Goal: Navigation & Orientation: Find specific page/section

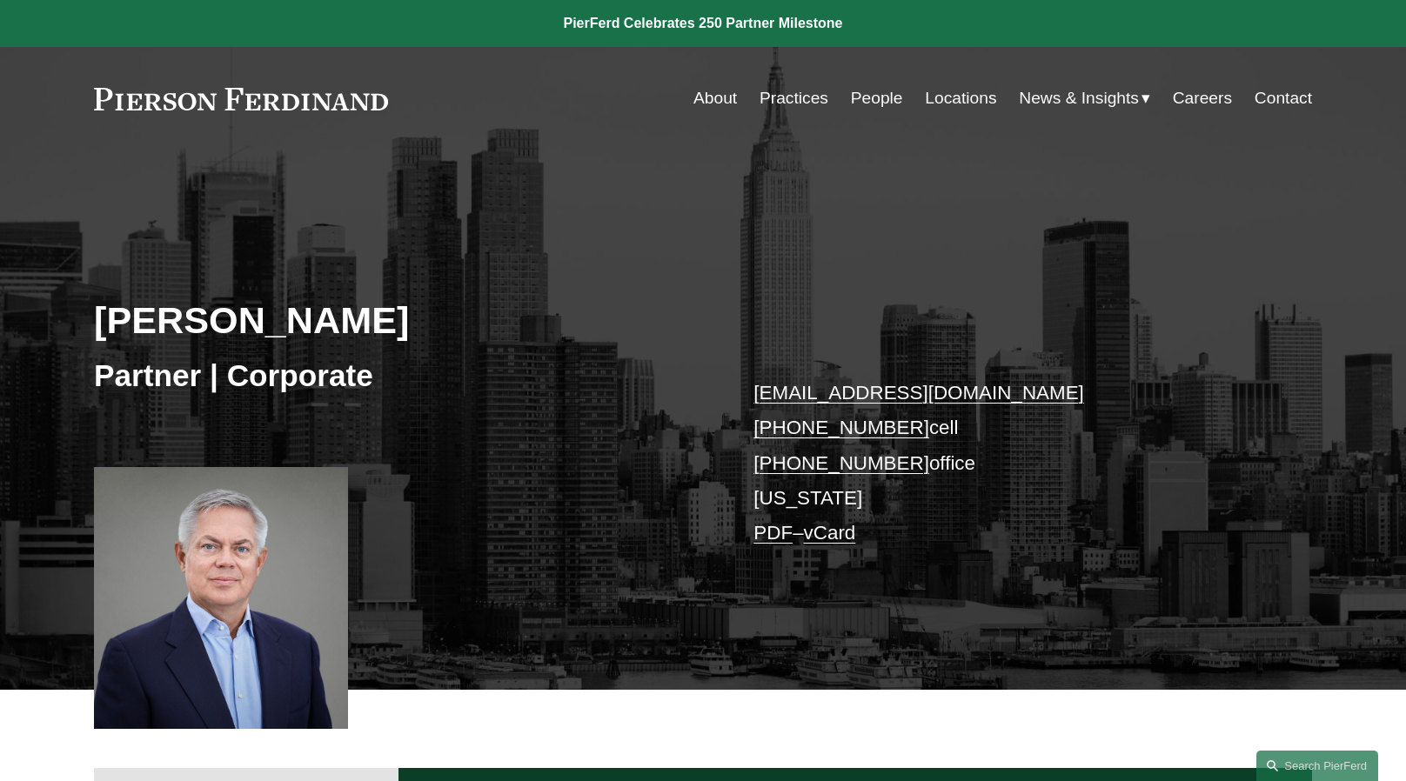
scroll to position [116, 0]
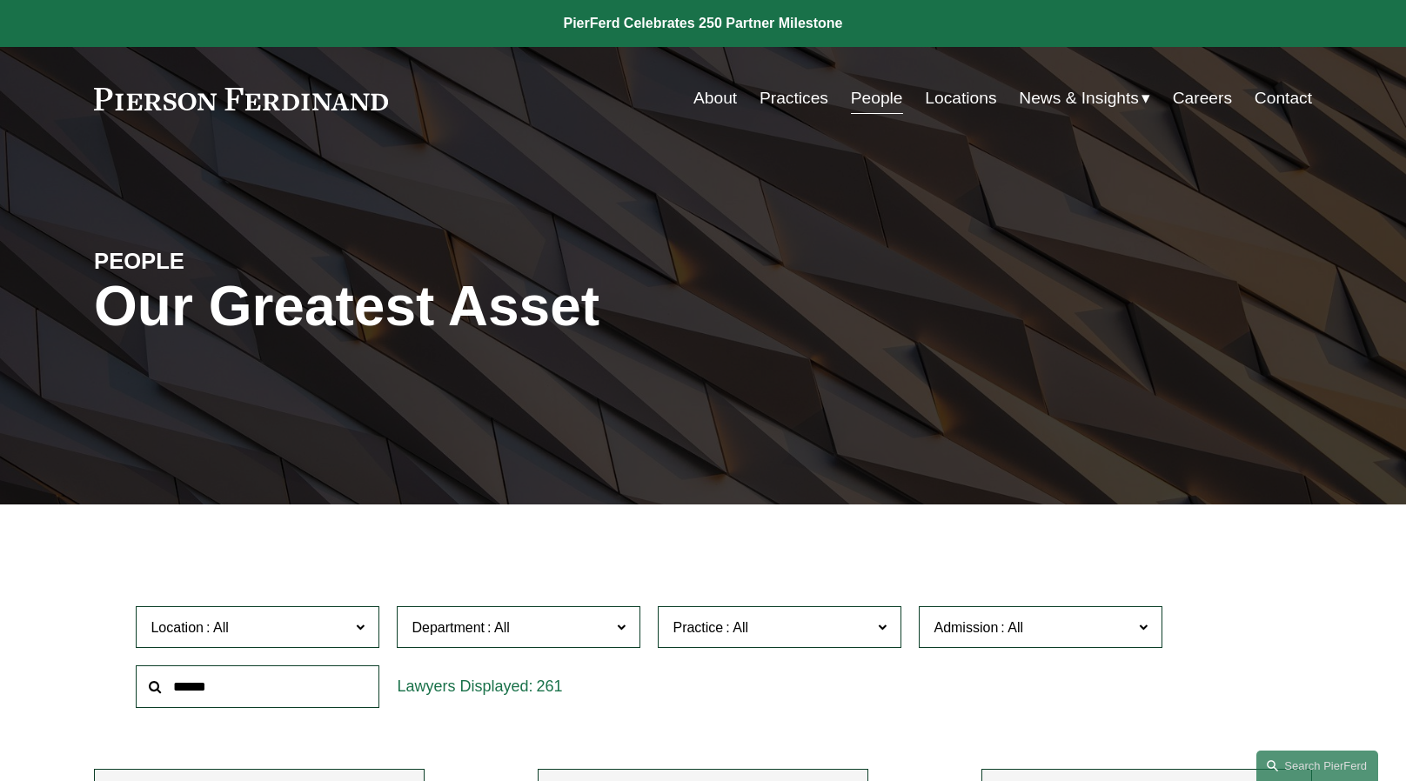
click at [790, 104] on link "Practices" at bounding box center [793, 98] width 69 height 33
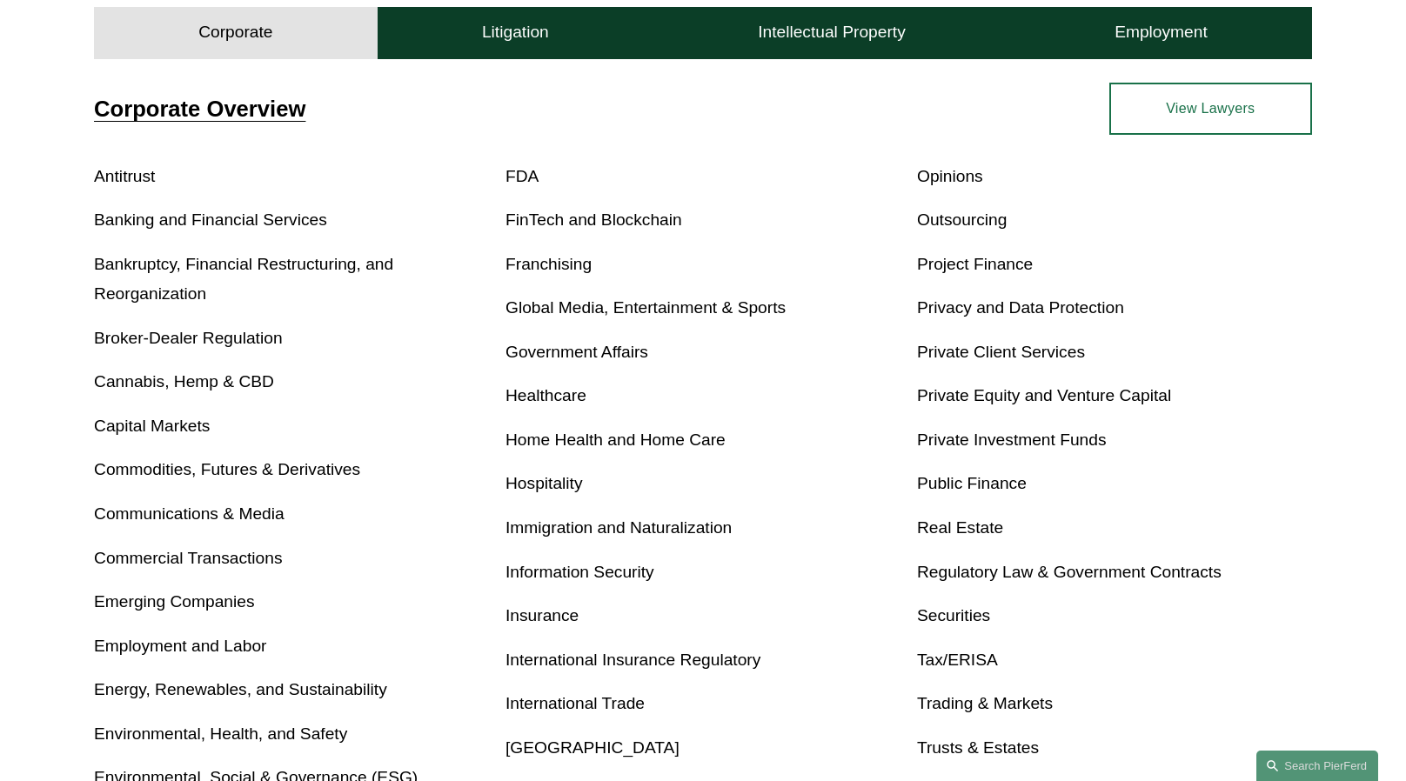
scroll to position [522, 0]
